Goal: Transaction & Acquisition: Purchase product/service

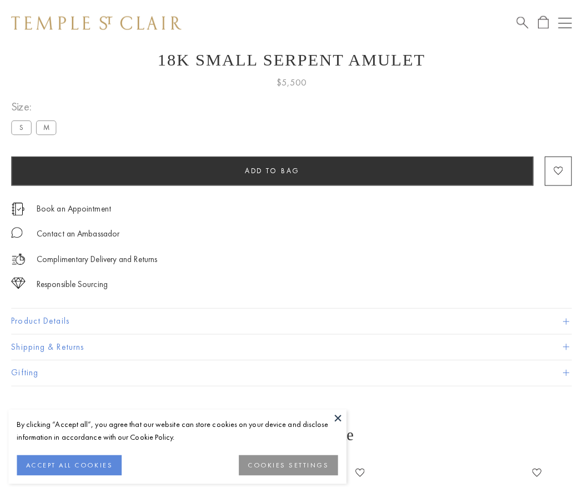
scroll to position [44, 0]
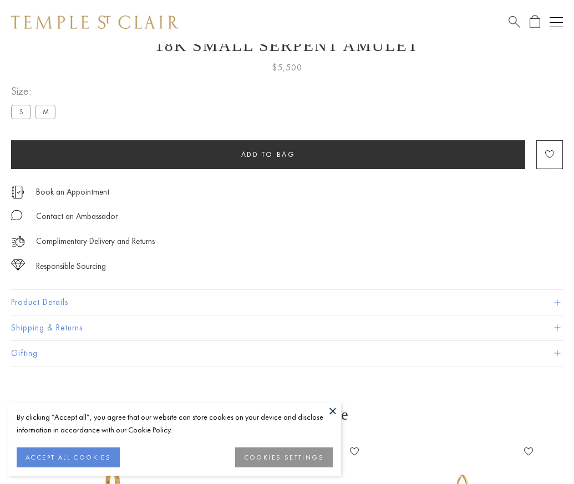
click at [268, 154] on span "Add to bag" at bounding box center [268, 154] width 54 height 9
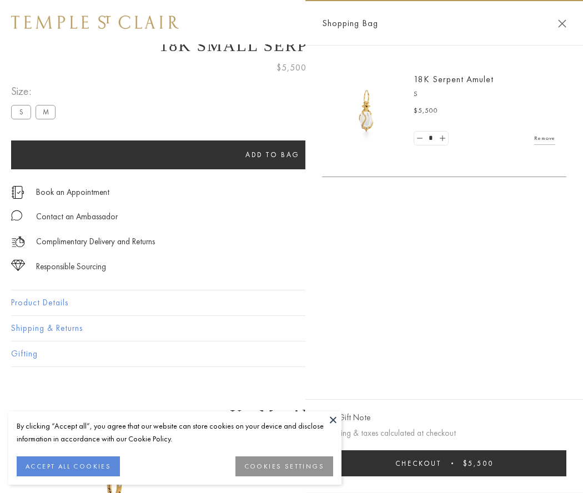
click at [444, 463] on button "Checkout $5,500" at bounding box center [444, 463] width 244 height 26
